Goal: Navigation & Orientation: Go to known website

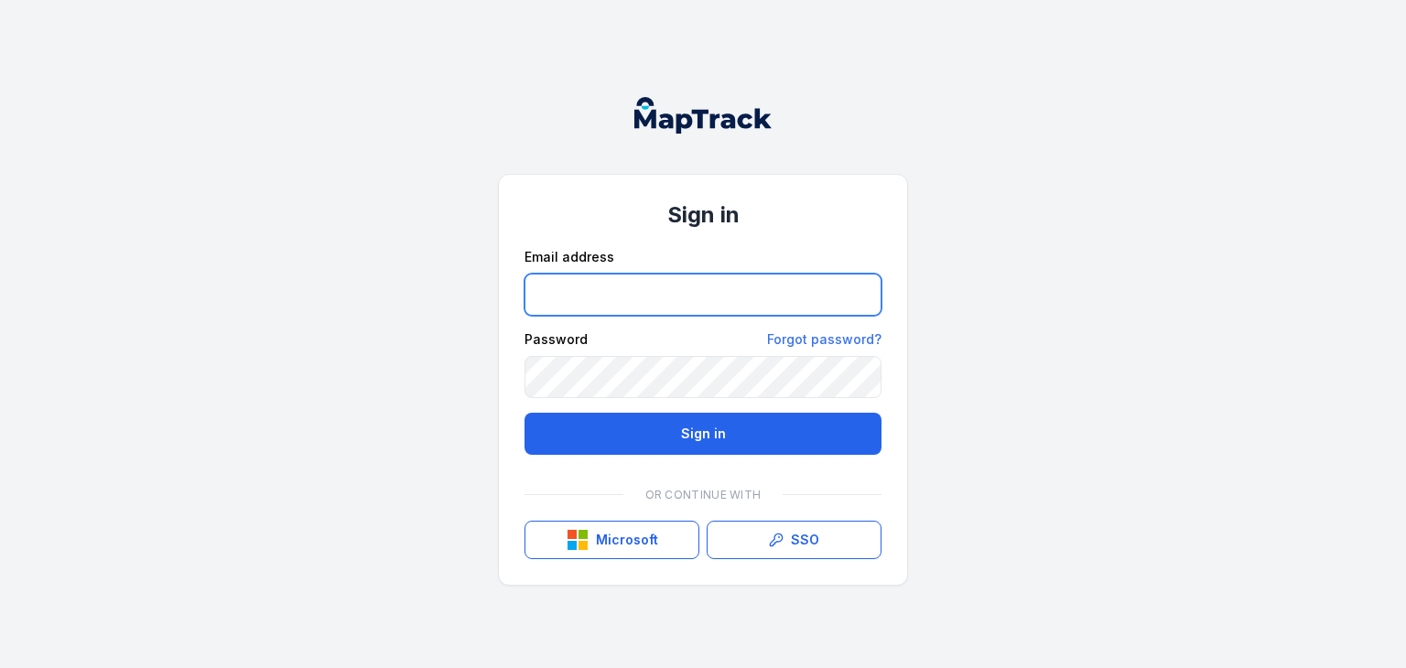
type input "**********"
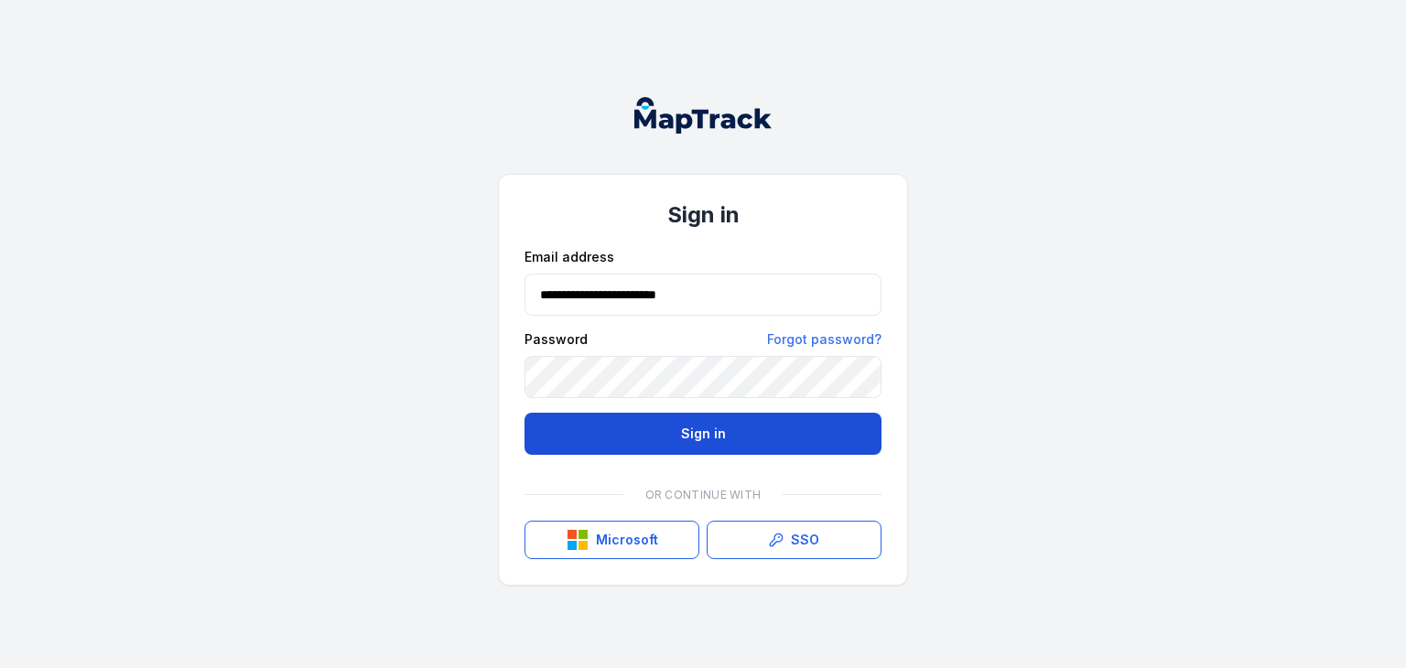
click at [722, 442] on button "Sign in" at bounding box center [703, 434] width 357 height 42
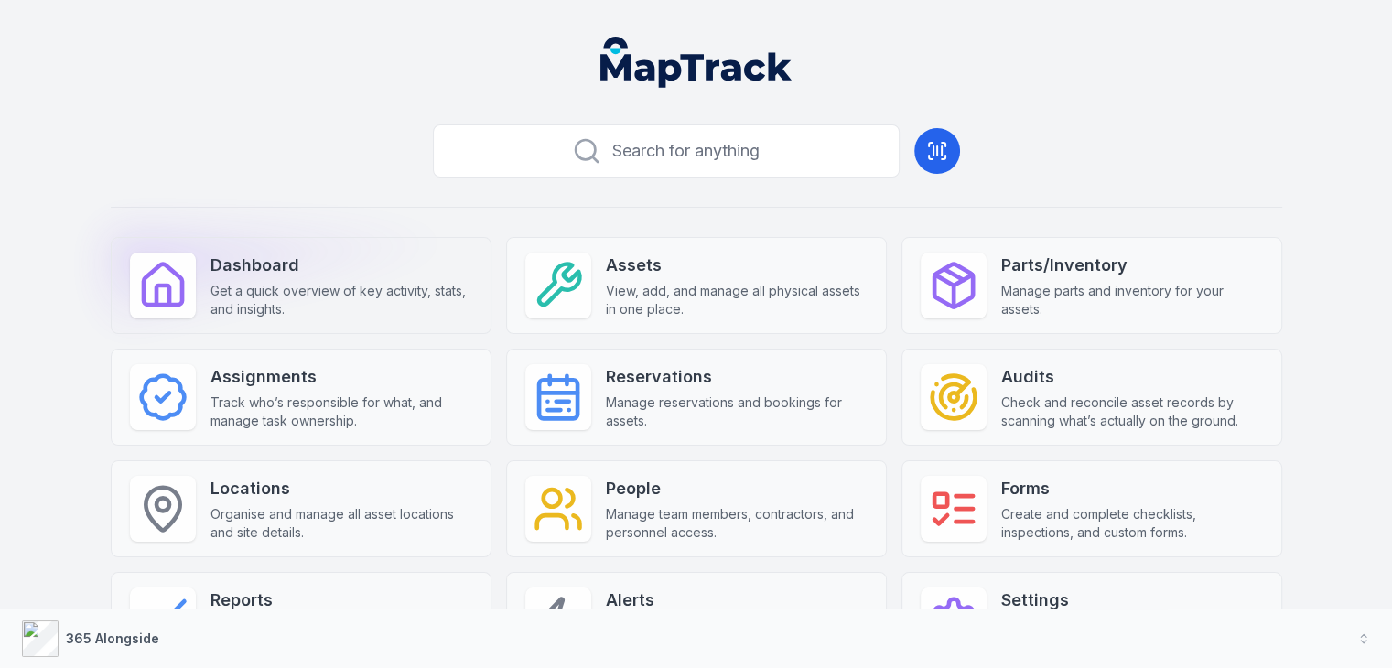
click at [226, 276] on strong "Dashboard" at bounding box center [342, 266] width 262 height 26
